Goal: Task Accomplishment & Management: Manage account settings

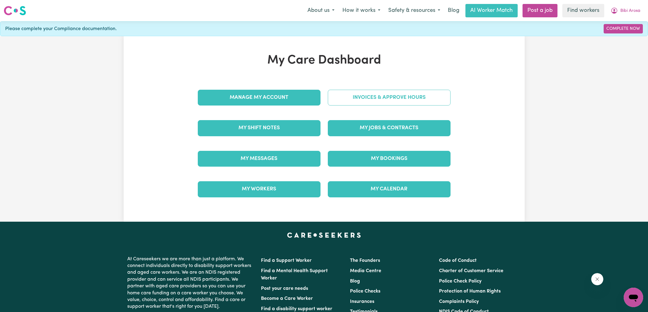
click at [337, 98] on link "Invoices & Approve Hours" at bounding box center [389, 98] width 123 height 16
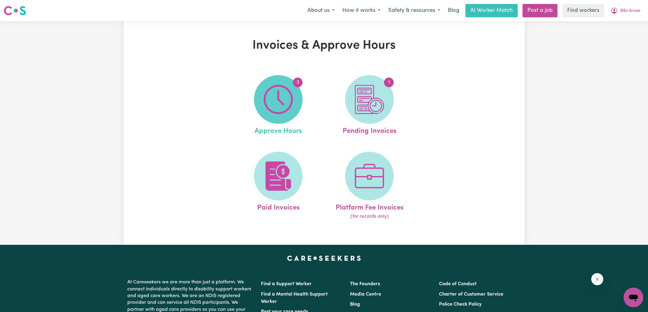
click at [286, 108] on img at bounding box center [278, 99] width 29 height 29
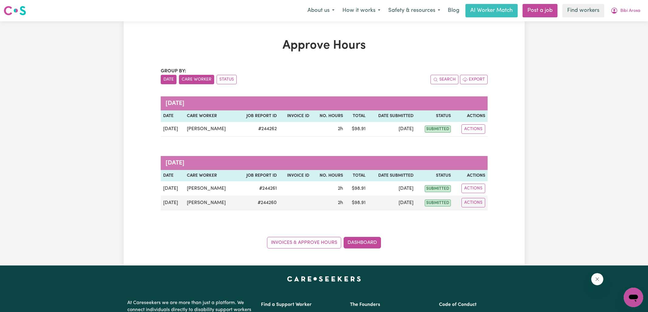
click at [196, 81] on button "Care Worker" at bounding box center [196, 79] width 35 height 9
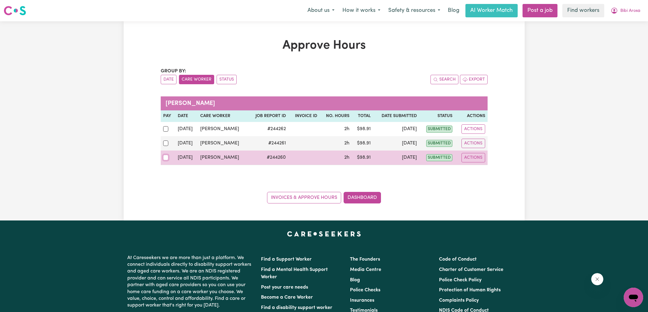
click at [165, 158] on input "checkbox" at bounding box center [165, 157] width 5 height 5
checkbox input "true"
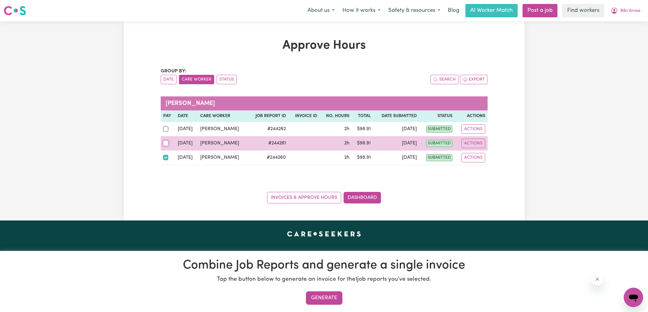
click at [164, 143] on input "checkbox" at bounding box center [165, 142] width 5 height 5
checkbox input "true"
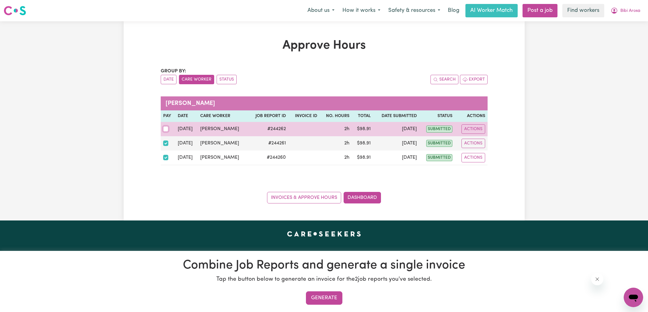
click at [165, 130] on input "checkbox" at bounding box center [165, 128] width 5 height 5
checkbox input "true"
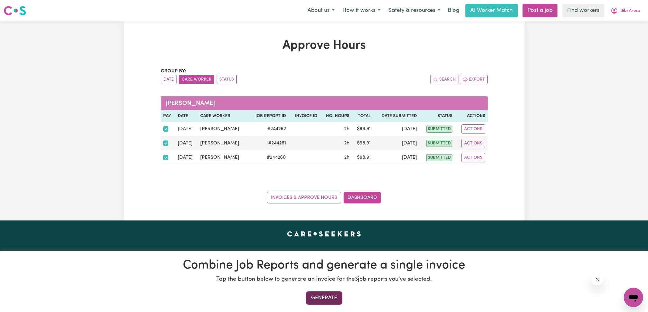
click at [328, 297] on button "Generate" at bounding box center [324, 297] width 36 height 13
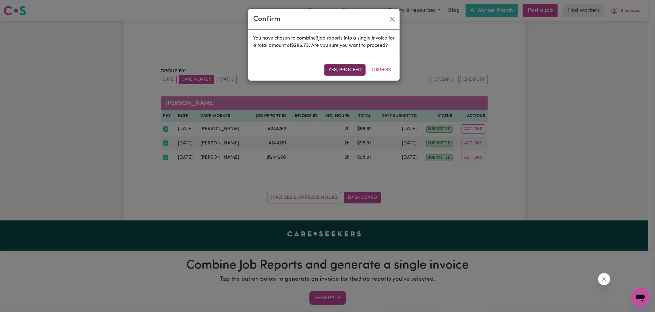
click at [356, 76] on button "Yes, proceed" at bounding box center [344, 70] width 41 height 12
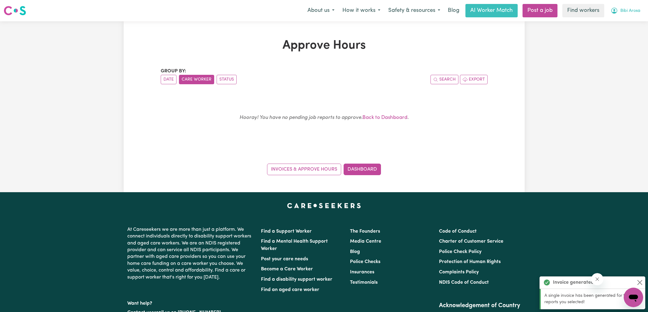
click at [621, 11] on span "Bibi Arosa" at bounding box center [631, 11] width 20 height 7
click at [603, 35] on link "Logout" at bounding box center [620, 35] width 48 height 12
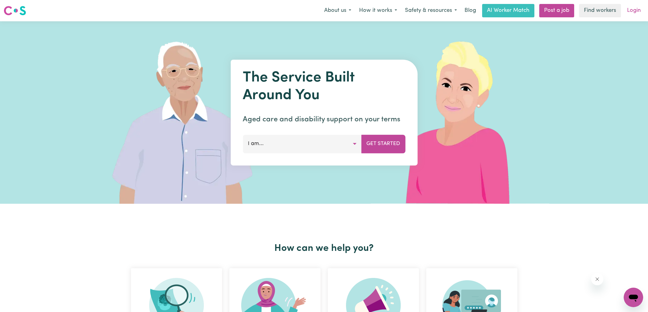
click at [632, 12] on link "Login" at bounding box center [634, 10] width 21 height 13
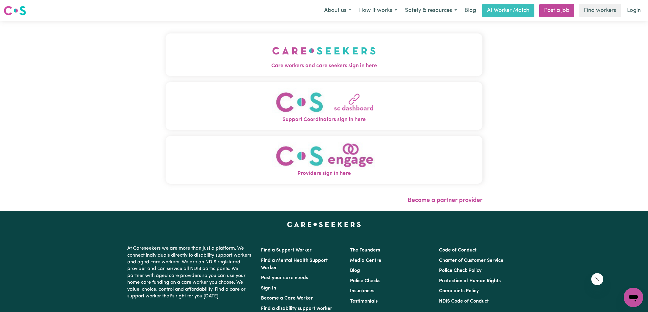
click at [309, 54] on img "Care workers and care seekers sign in here" at bounding box center [324, 51] width 104 height 22
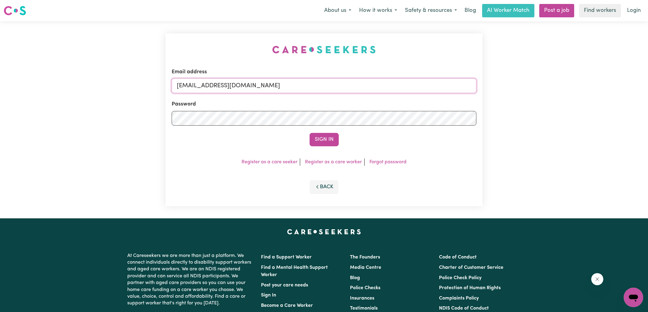
drag, startPoint x: 215, startPoint y: 85, endPoint x: 385, endPoint y: 87, distance: 169.9
click at [385, 88] on input "[EMAIL_ADDRESS][DOMAIN_NAME]" at bounding box center [324, 85] width 305 height 15
type input "[EMAIL_ADDRESS][DOMAIN_NAME]"
click at [310, 133] on button "Sign In" at bounding box center [324, 139] width 29 height 13
